Goal: Navigation & Orientation: Go to known website

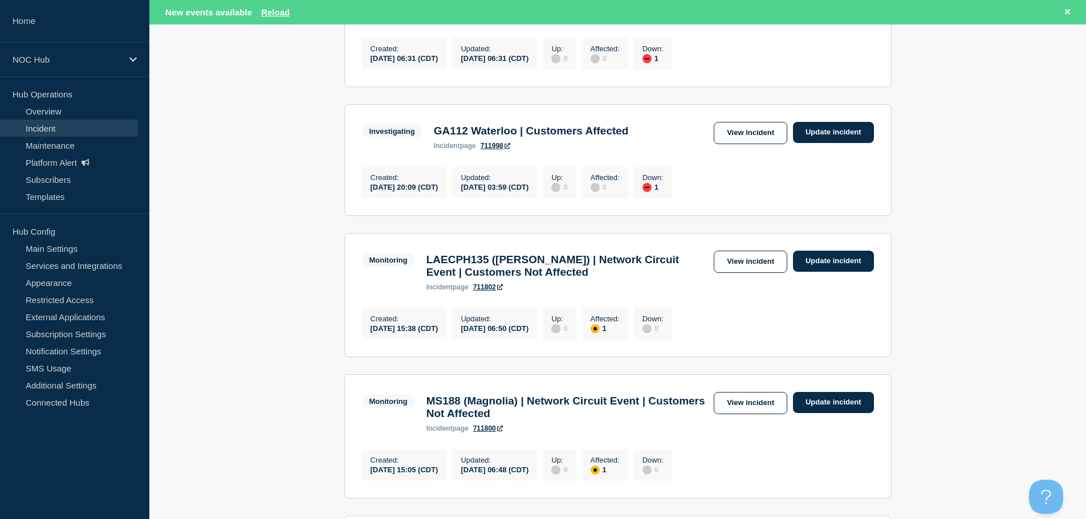
scroll to position [285, 0]
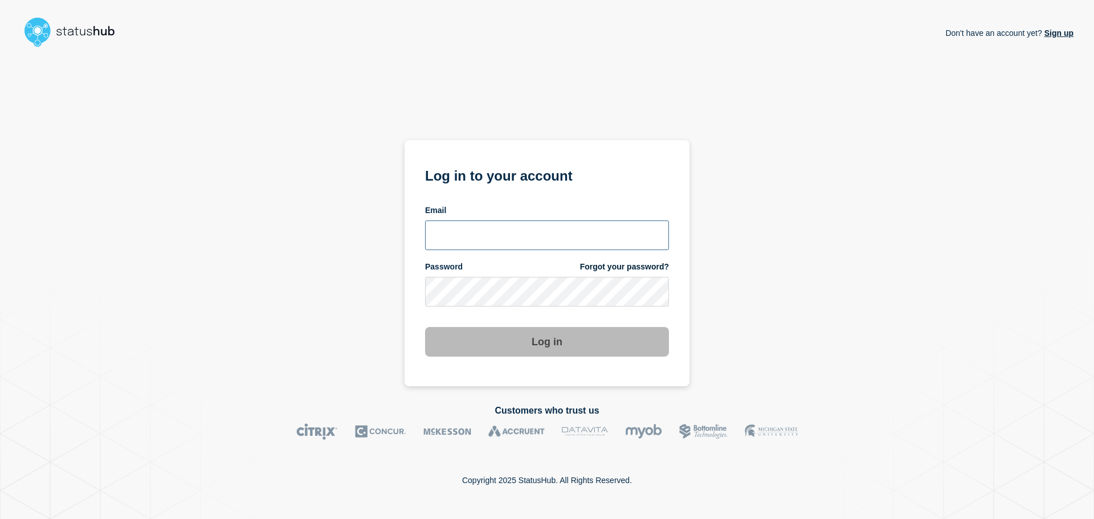
type input "[EMAIL_ADDRESS][DOMAIN_NAME]"
click at [607, 346] on button "Log in" at bounding box center [547, 342] width 244 height 30
